Goal: Transaction & Acquisition: Purchase product/service

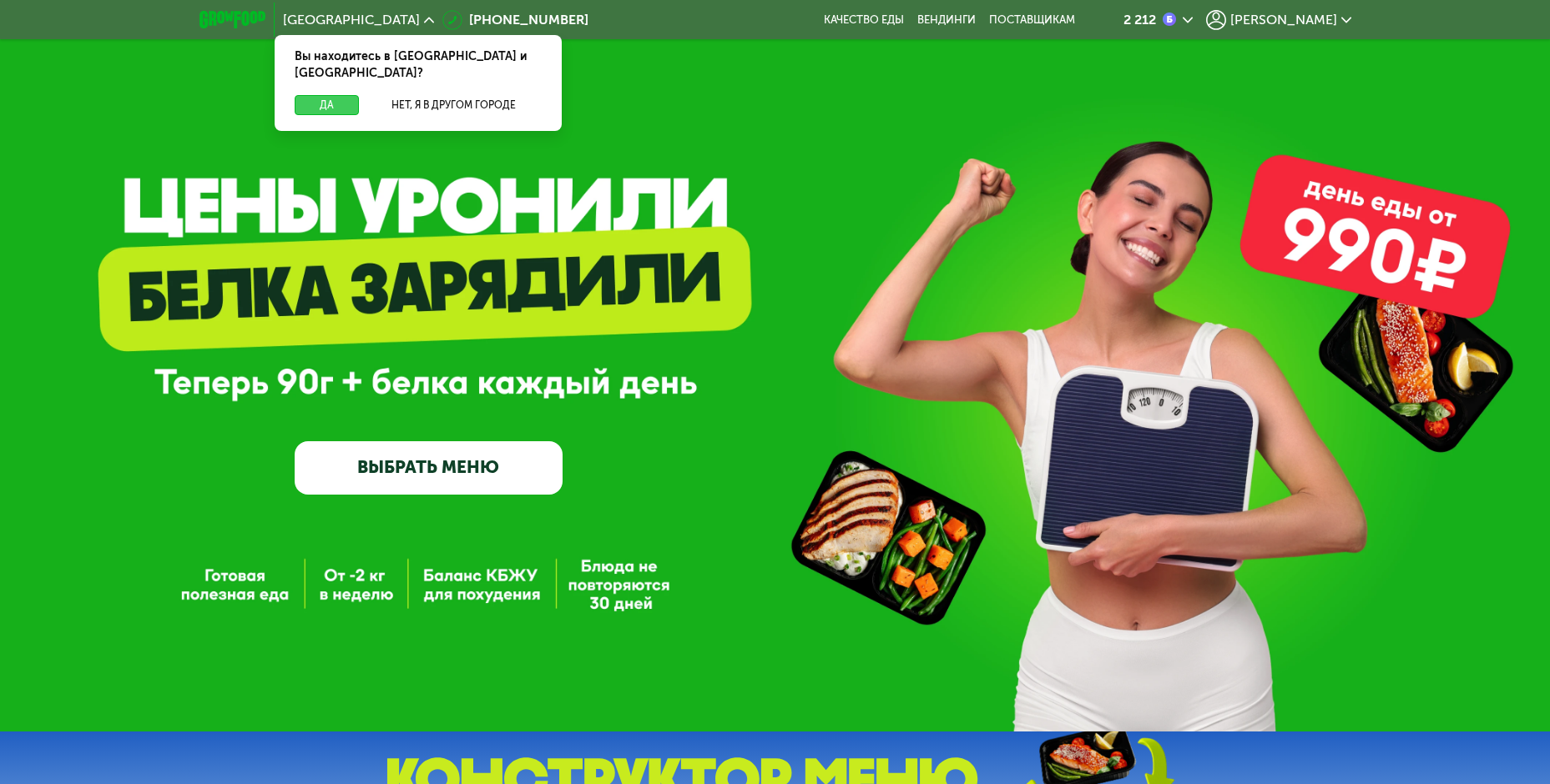
click at [341, 95] on button "Да" at bounding box center [327, 105] width 64 height 20
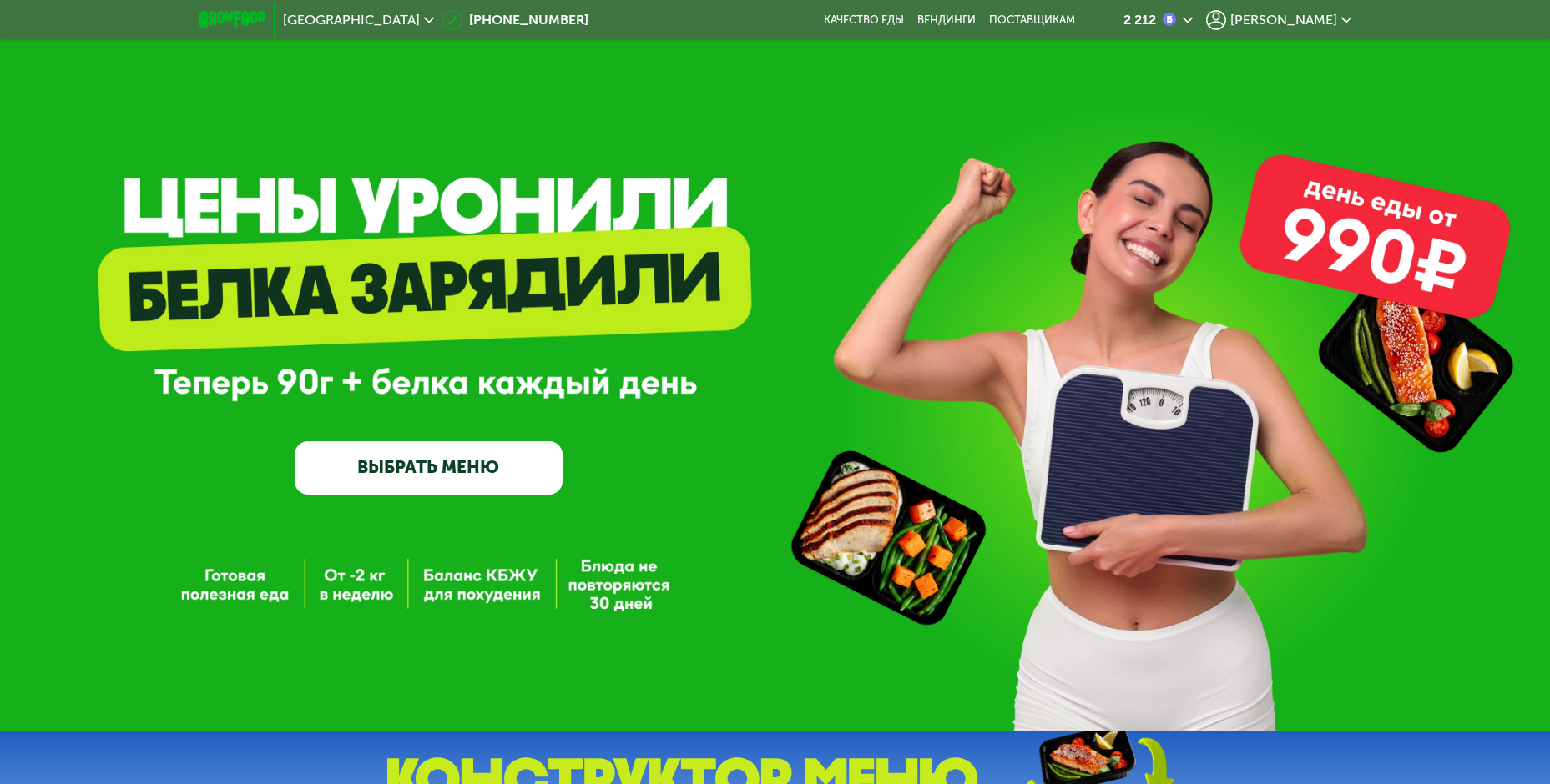
click at [1316, 26] on span "[PERSON_NAME]" at bounding box center [1283, 19] width 107 height 13
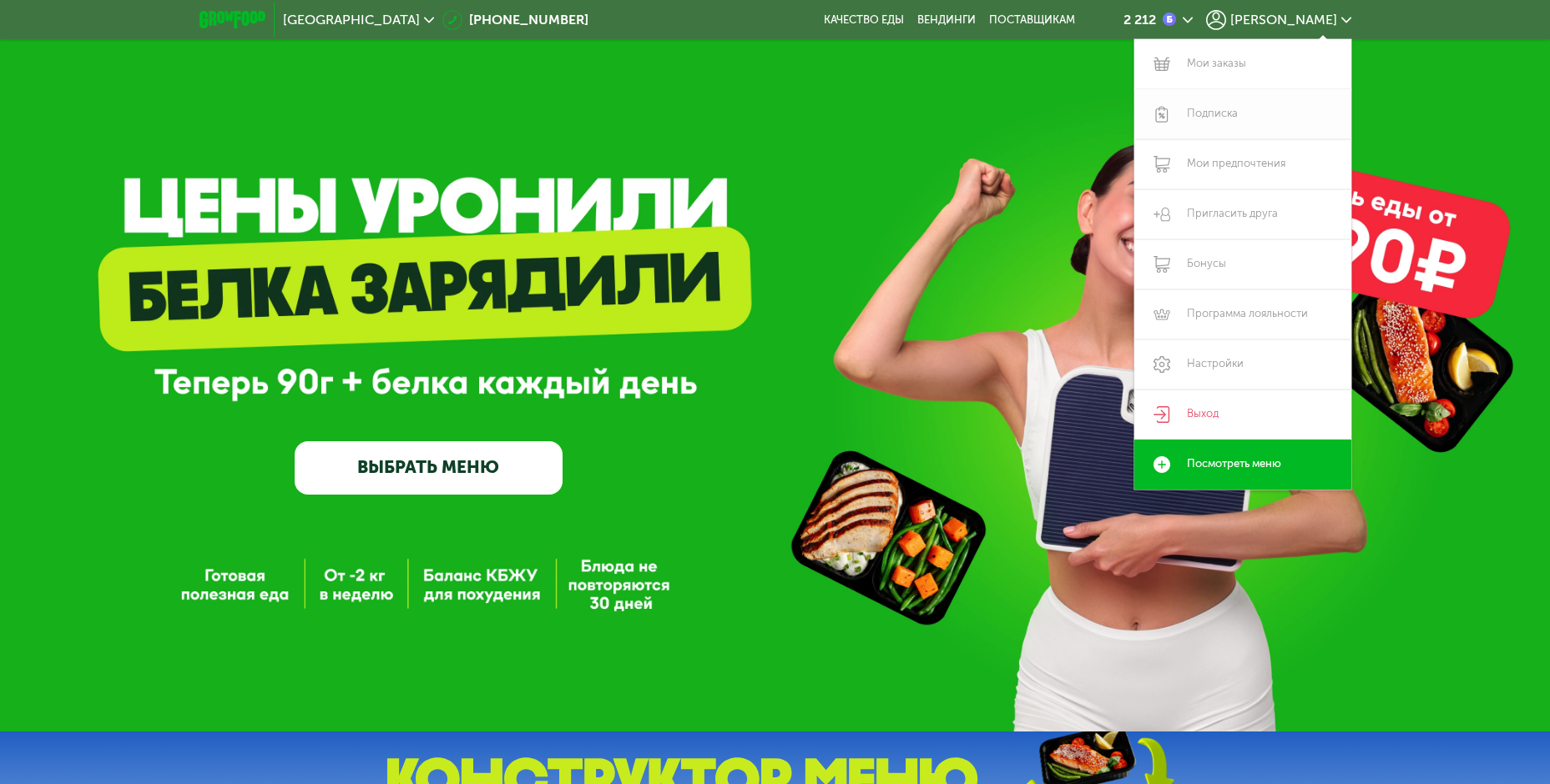
click at [1227, 117] on link "Подписка" at bounding box center [1242, 113] width 217 height 50
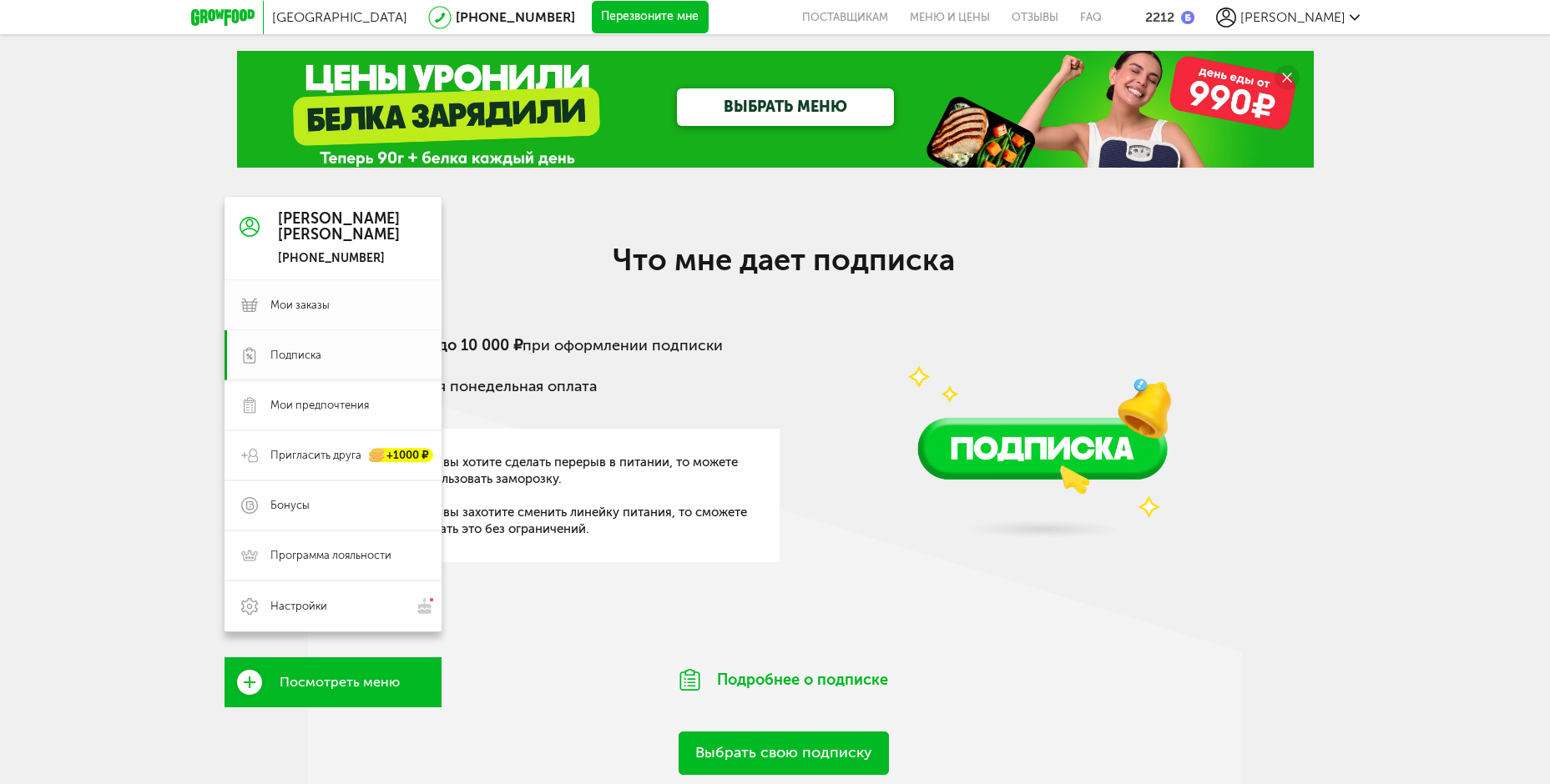
click at [263, 314] on link "Мои заказы" at bounding box center [333, 305] width 217 height 50
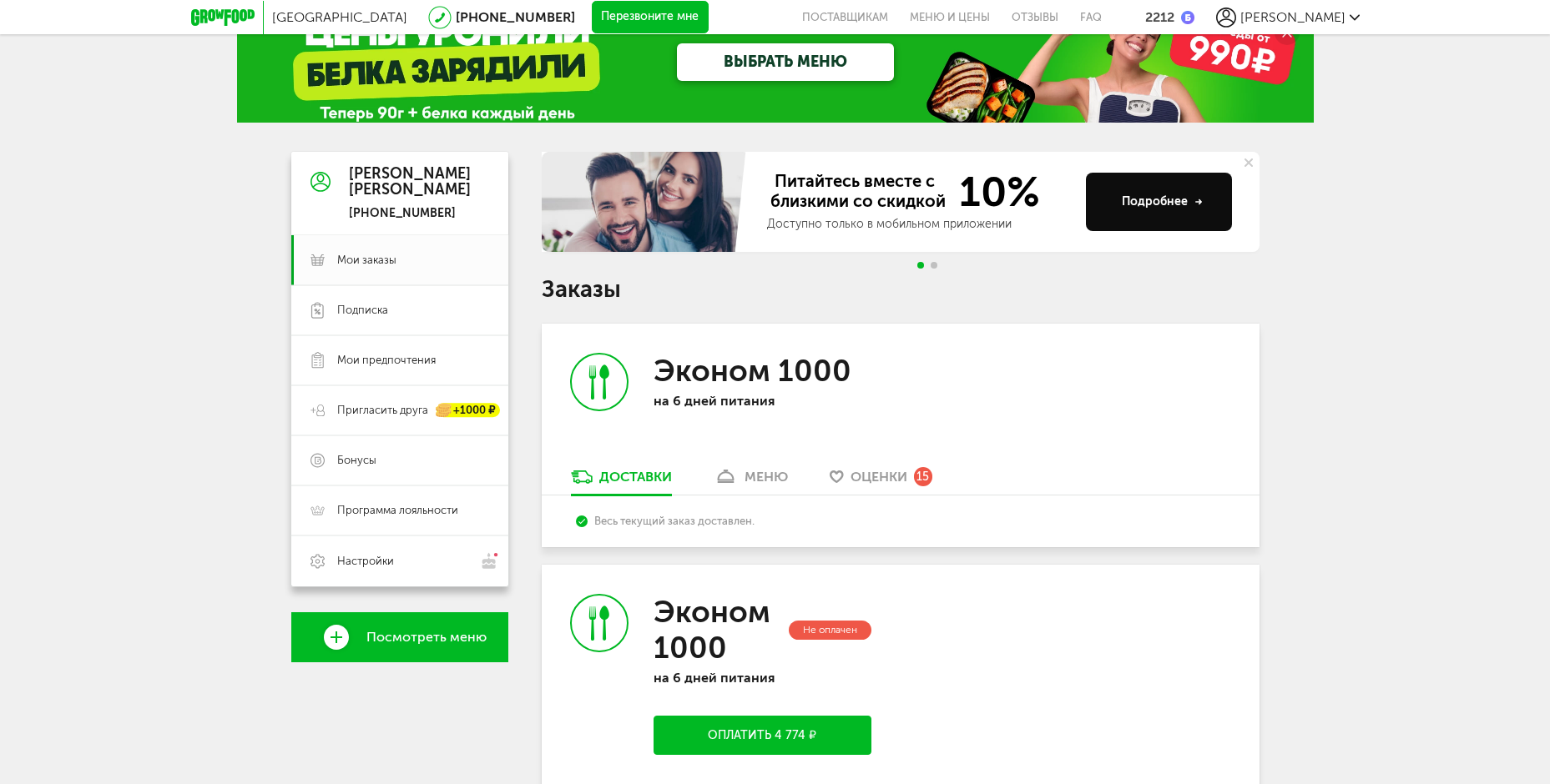
scroll to position [167, 0]
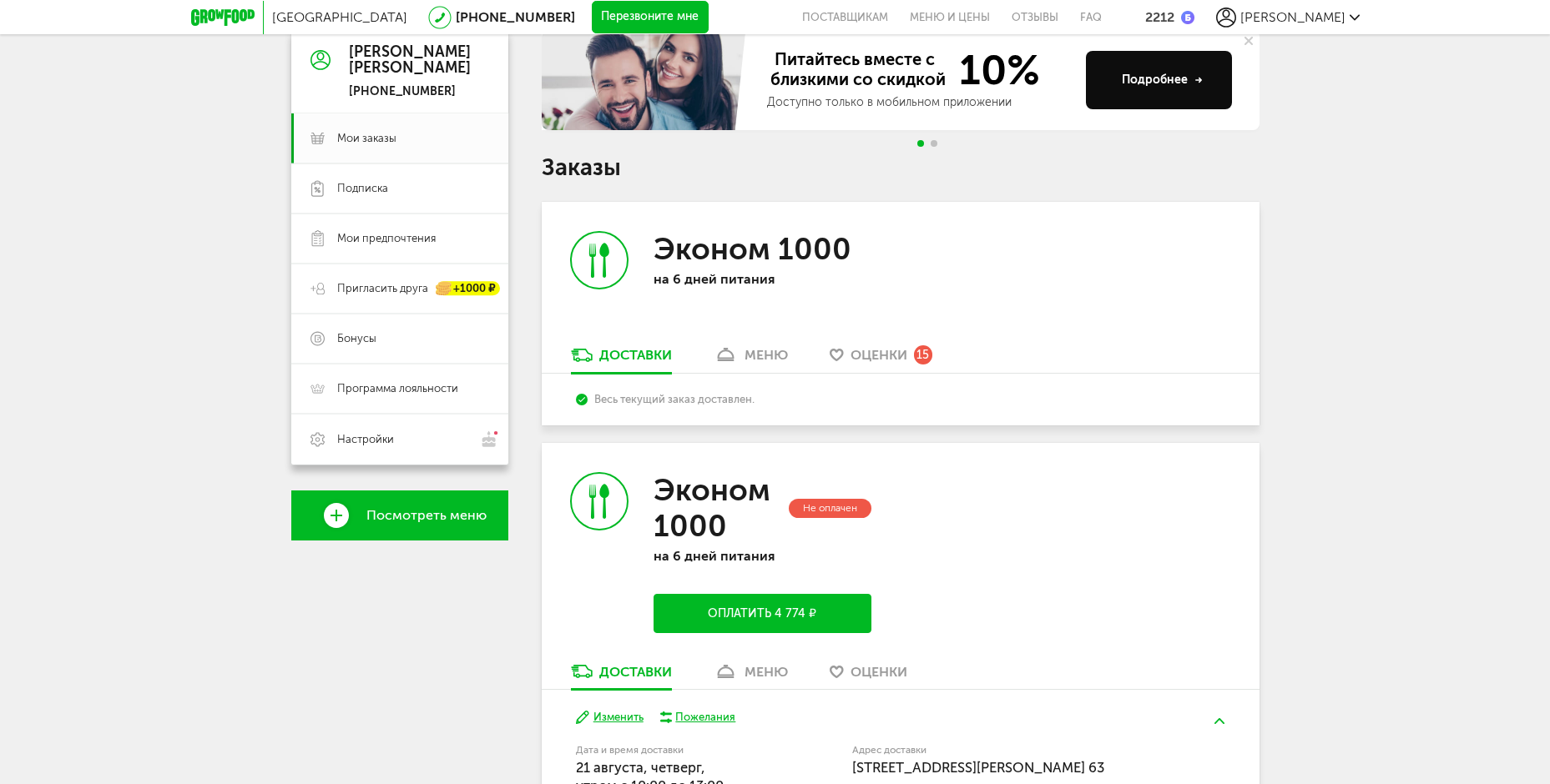
click at [806, 625] on button "Оплатить 4 774 ₽" at bounding box center [761, 613] width 217 height 39
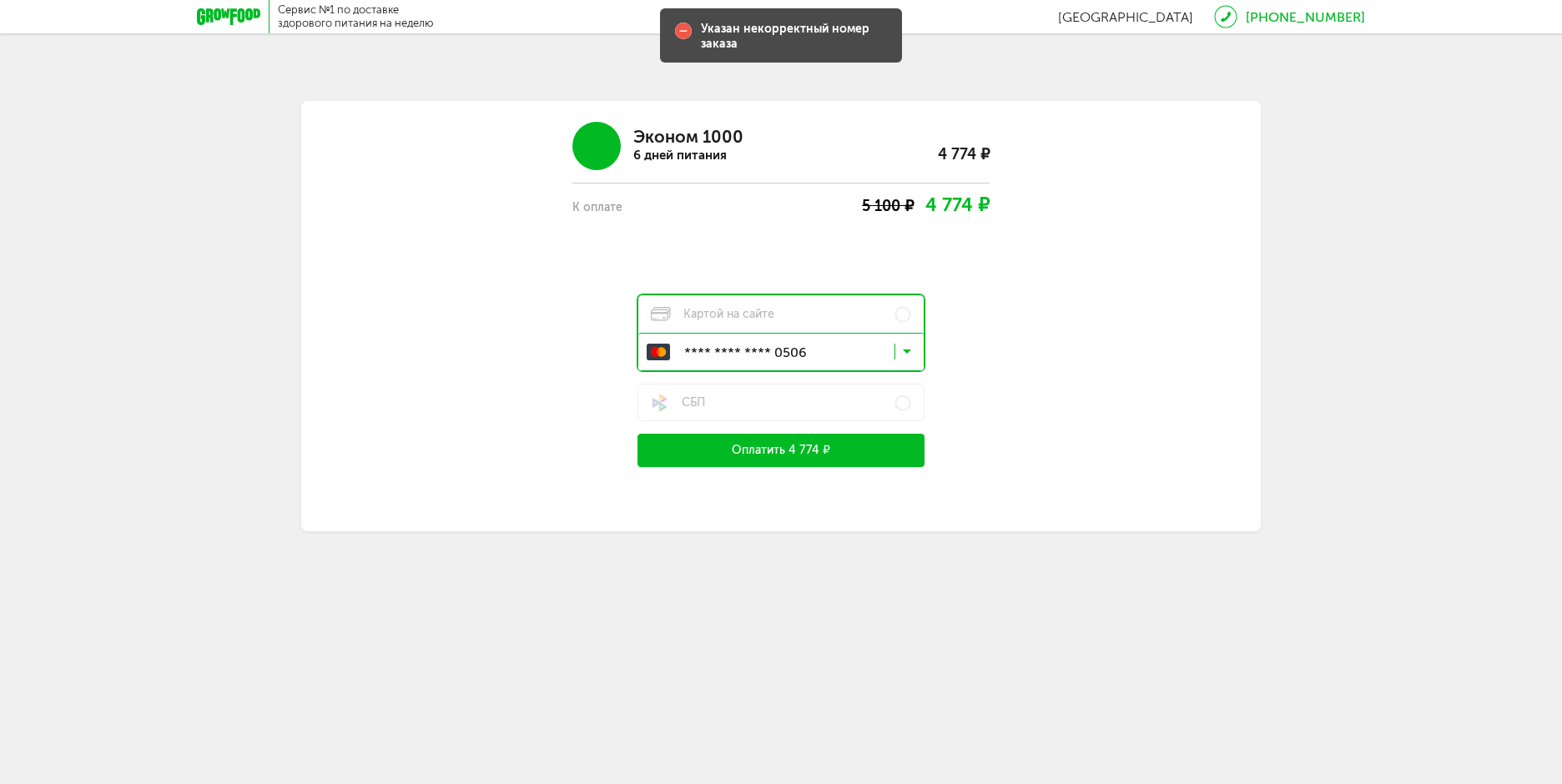
click at [903, 354] on icon at bounding box center [907, 355] width 9 height 17
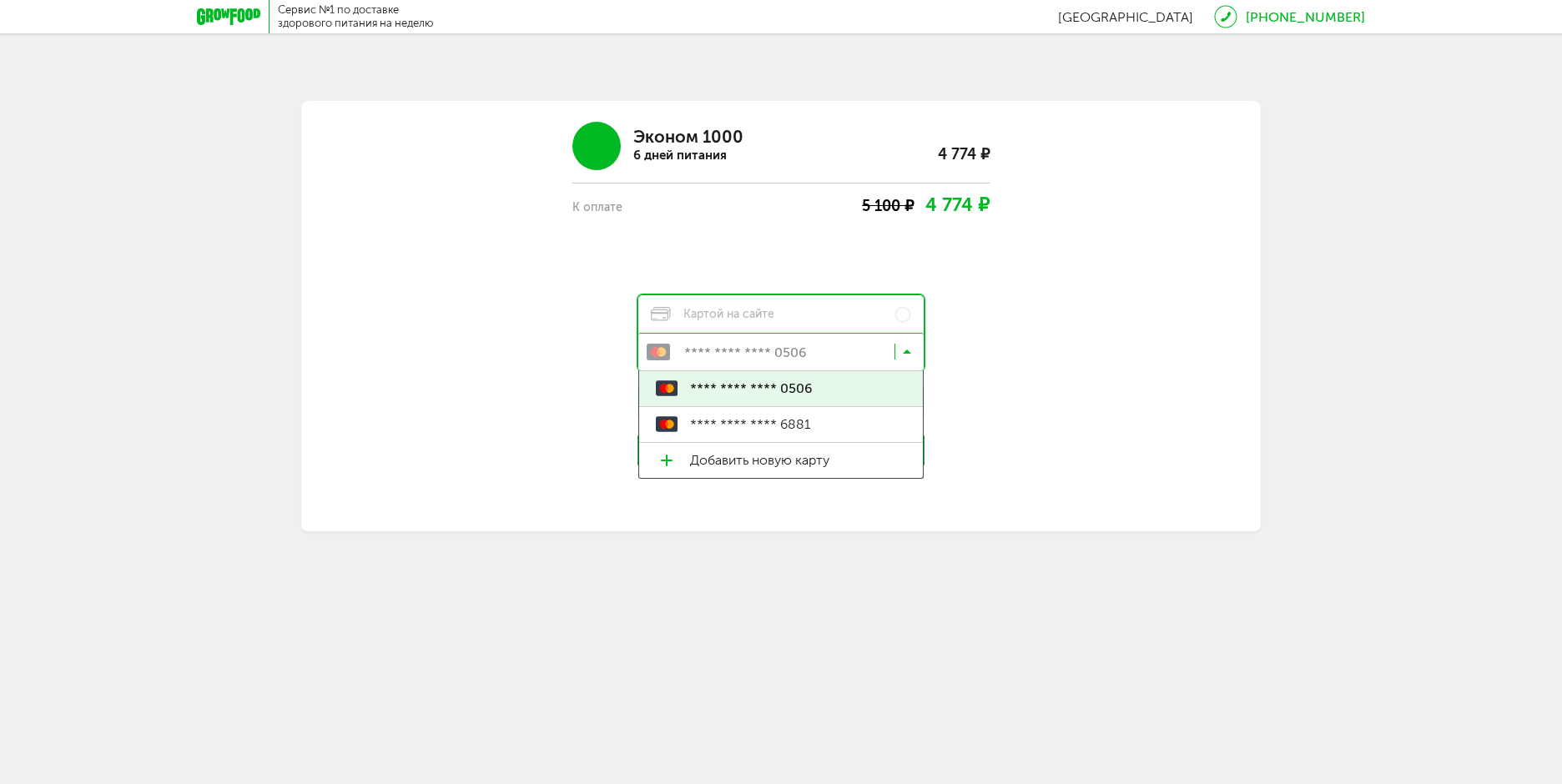
click at [1018, 313] on div "Эконом 1000 6 дней питания 4 774 ₽ К оплате 5 100 ₽ 4 774 ₽ Картой на сайте ***…" at bounding box center [781, 287] width 801 height 358
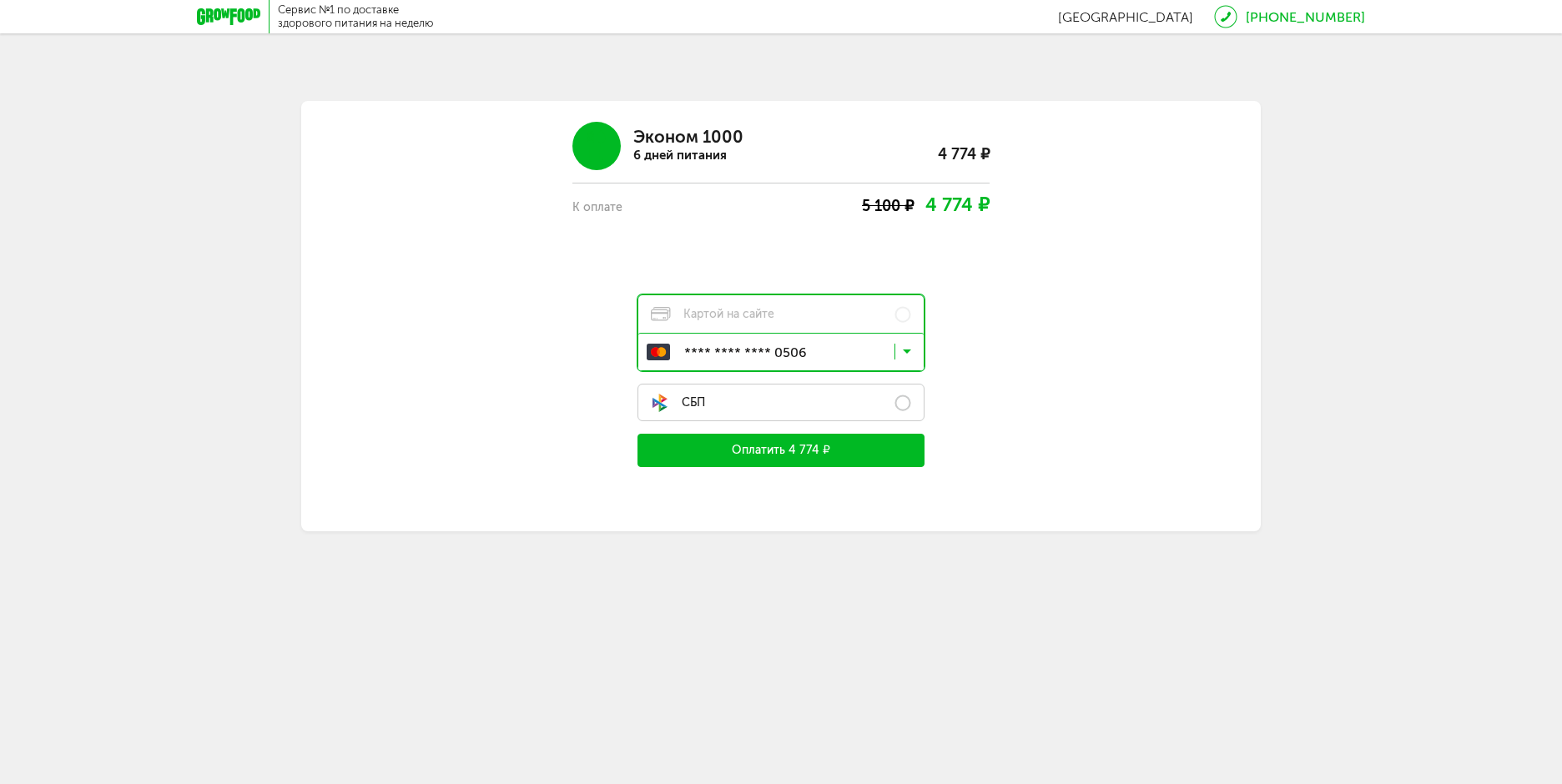
click at [907, 404] on label "СБП" at bounding box center [781, 402] width 287 height 37
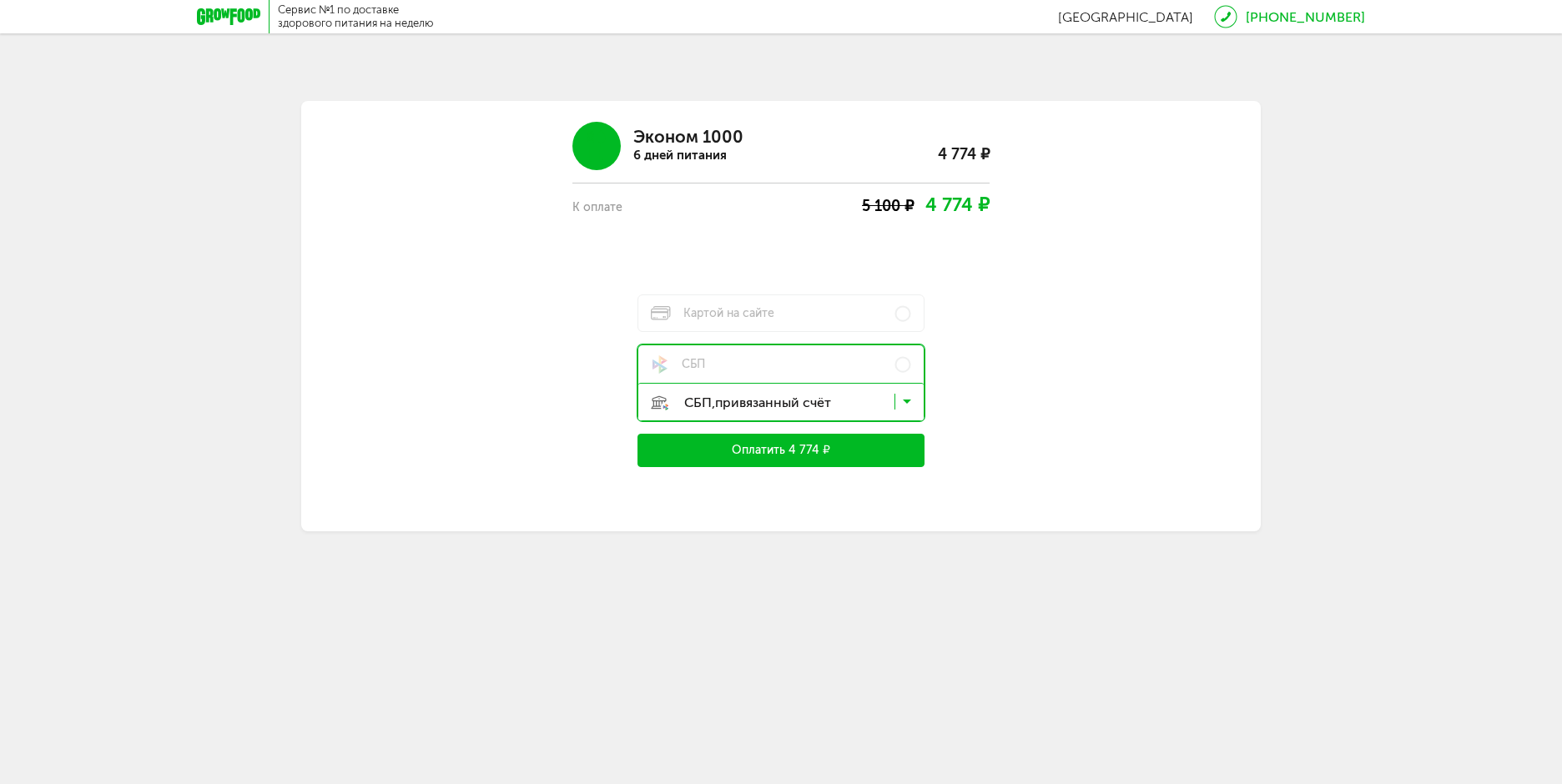
click at [853, 453] on button "Оплатить 4 774 ₽" at bounding box center [781, 450] width 287 height 33
